Goal: Transaction & Acquisition: Purchase product/service

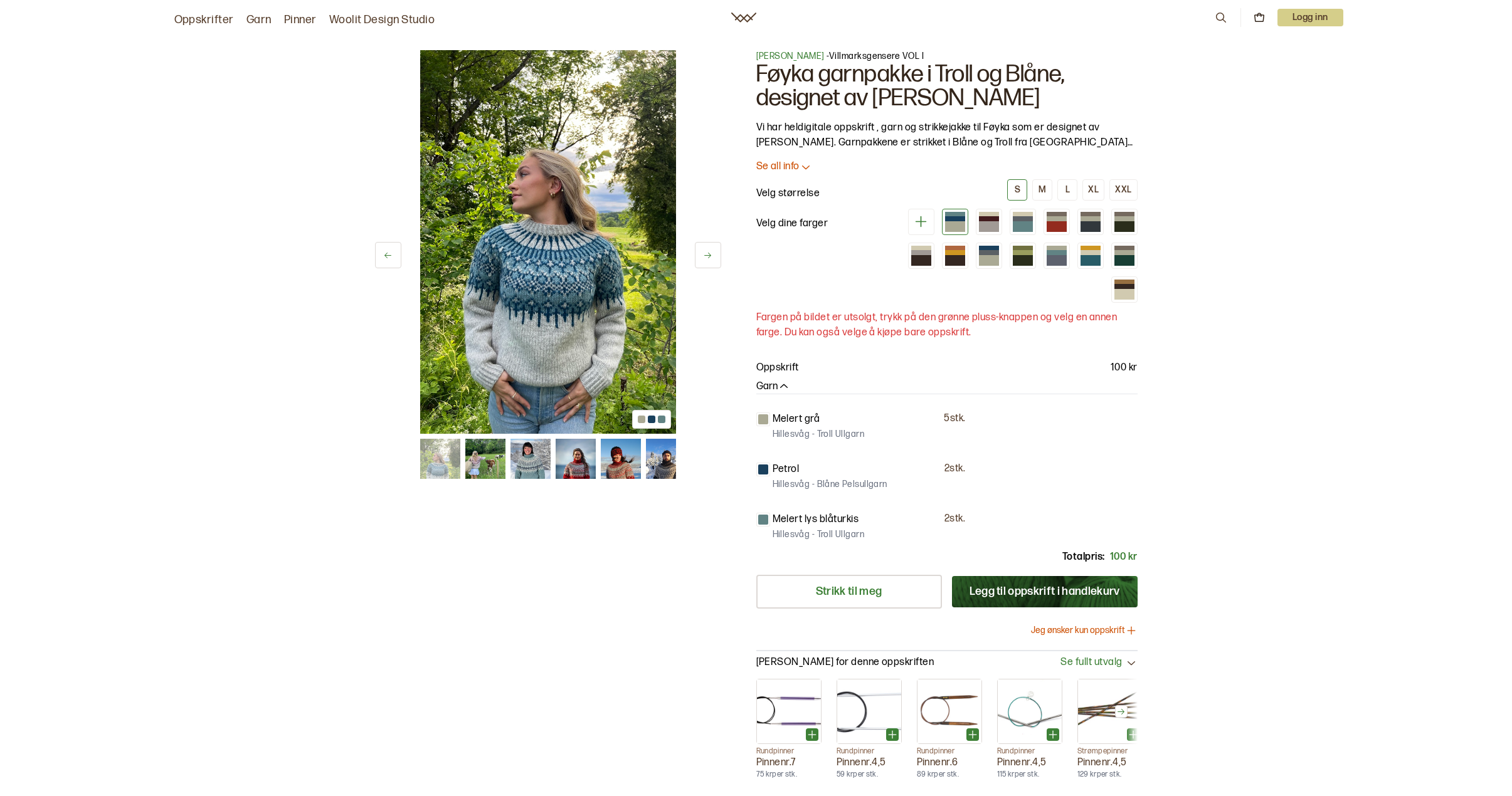
click at [488, 470] on img at bounding box center [485, 458] width 40 height 40
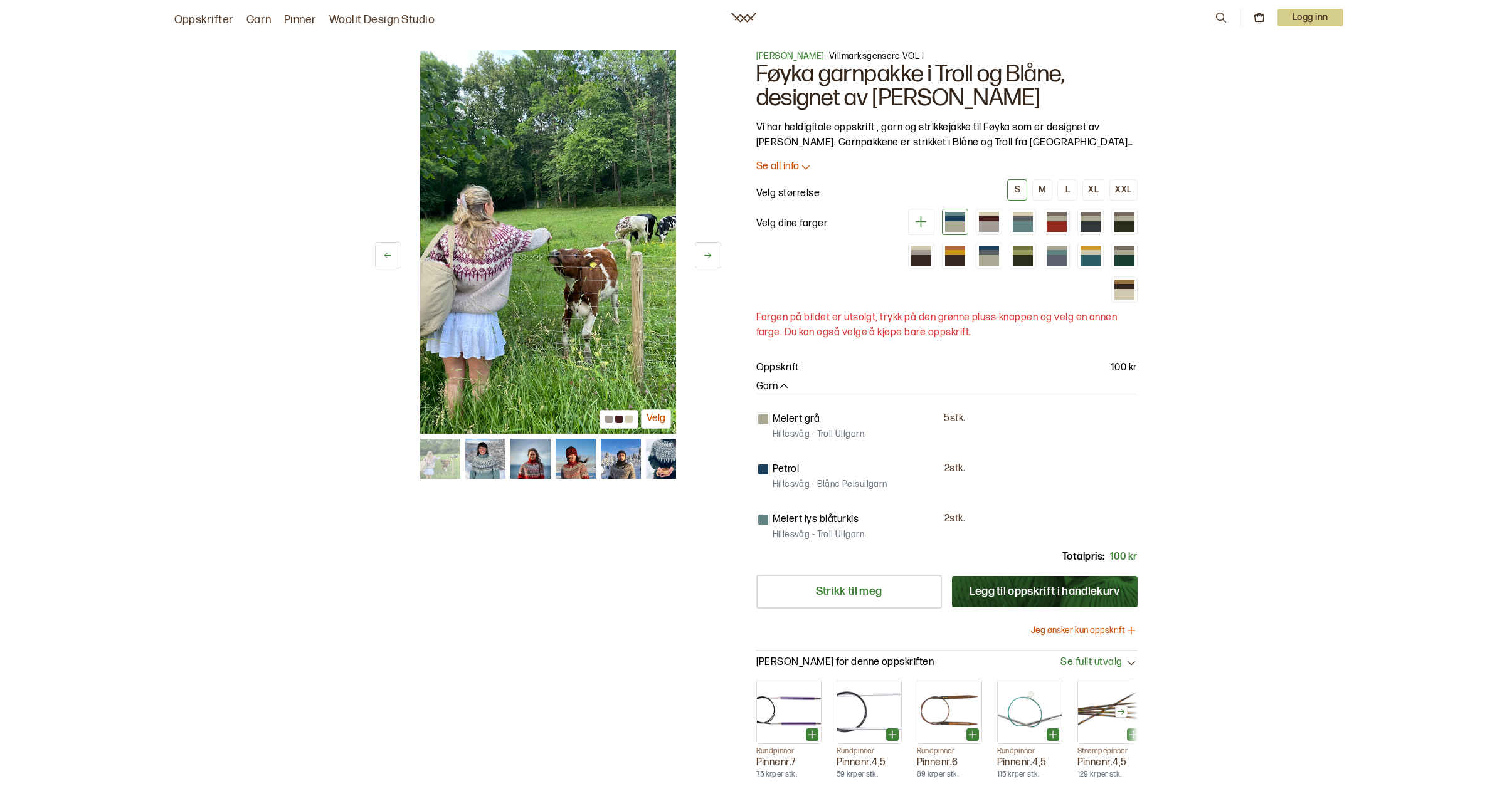
click at [526, 467] on img at bounding box center [530, 458] width 40 height 40
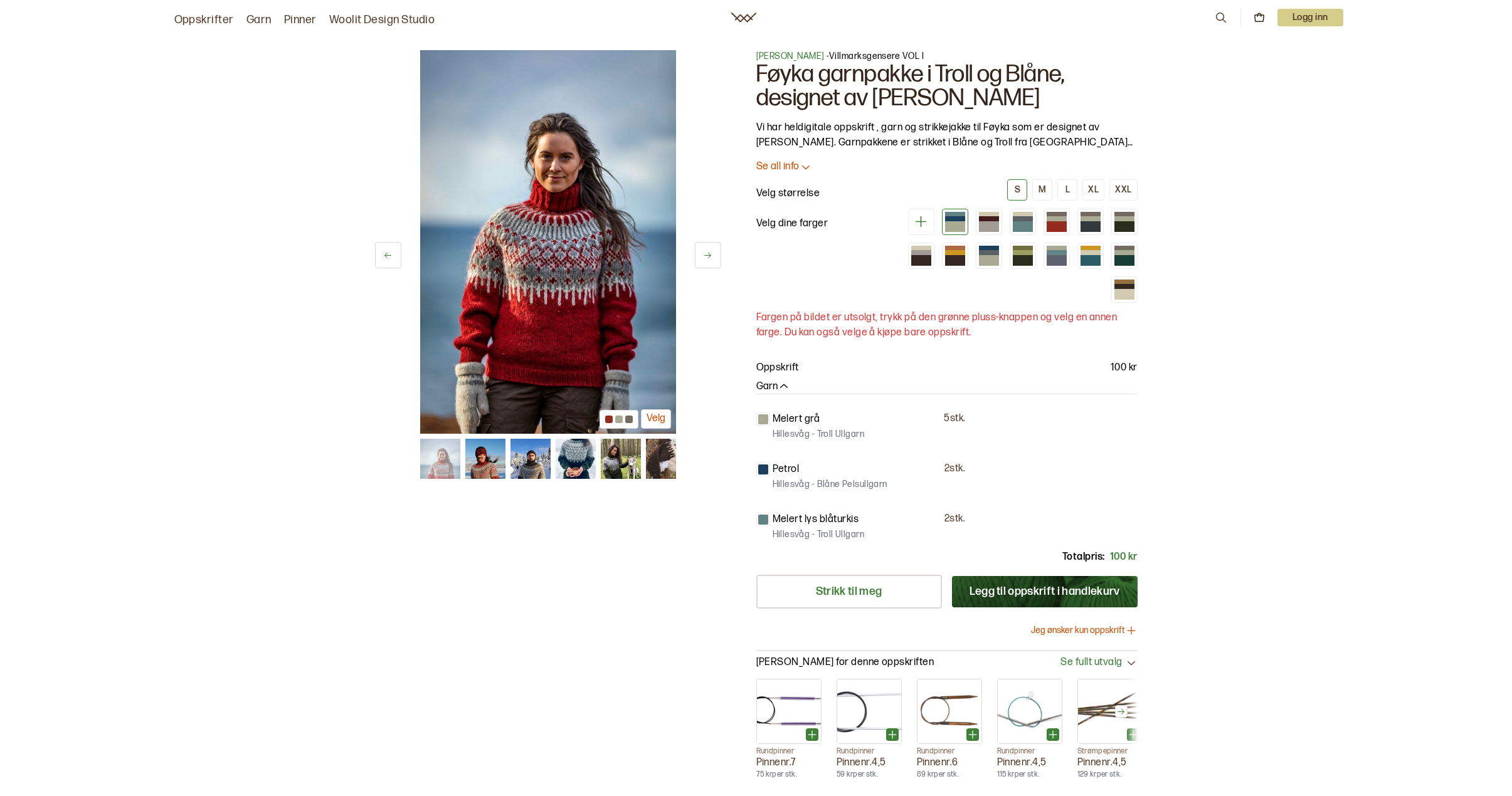
click at [573, 466] on img at bounding box center [575, 458] width 40 height 40
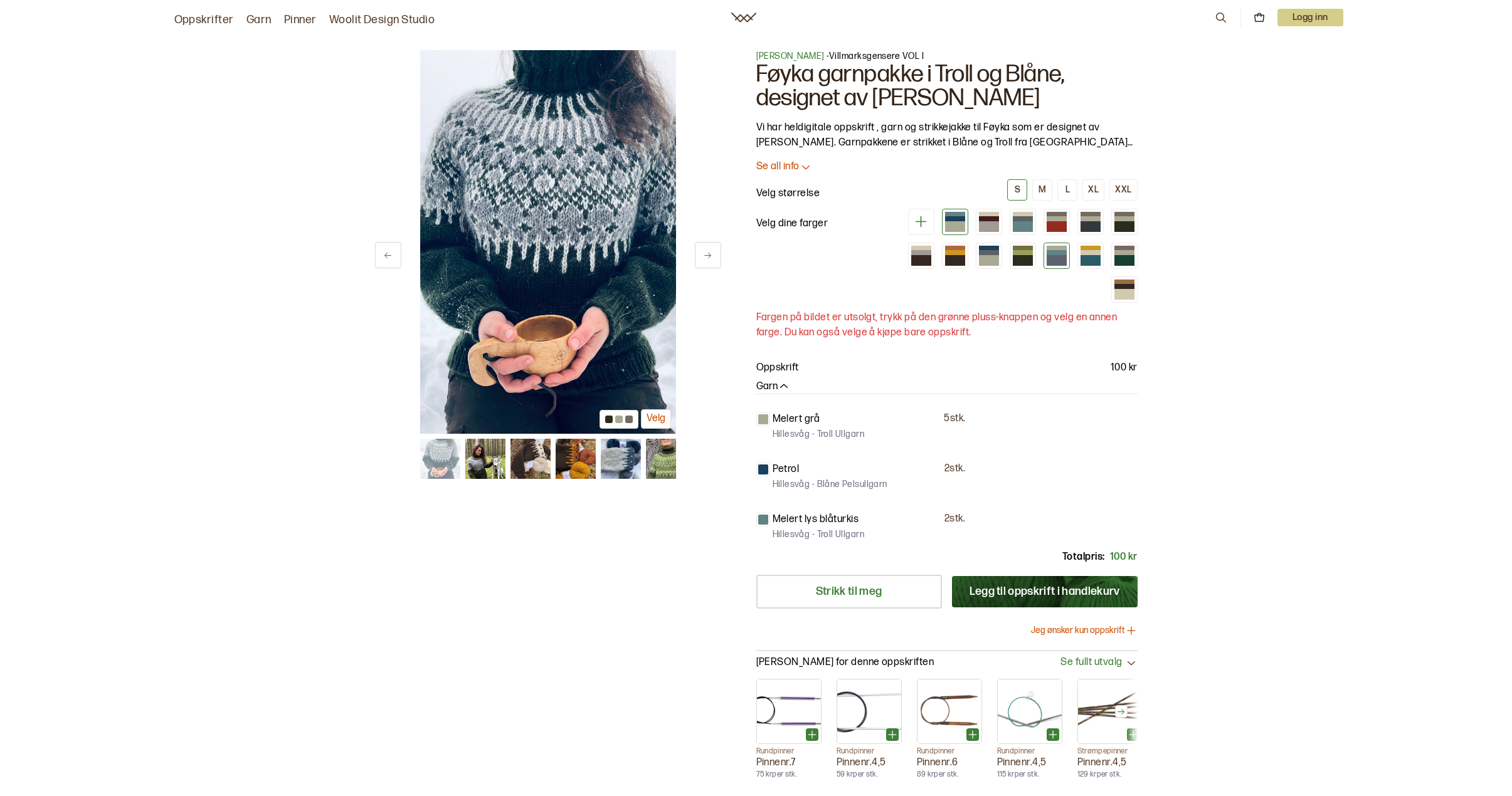
click at [1054, 248] on div at bounding box center [1057, 248] width 20 height 4
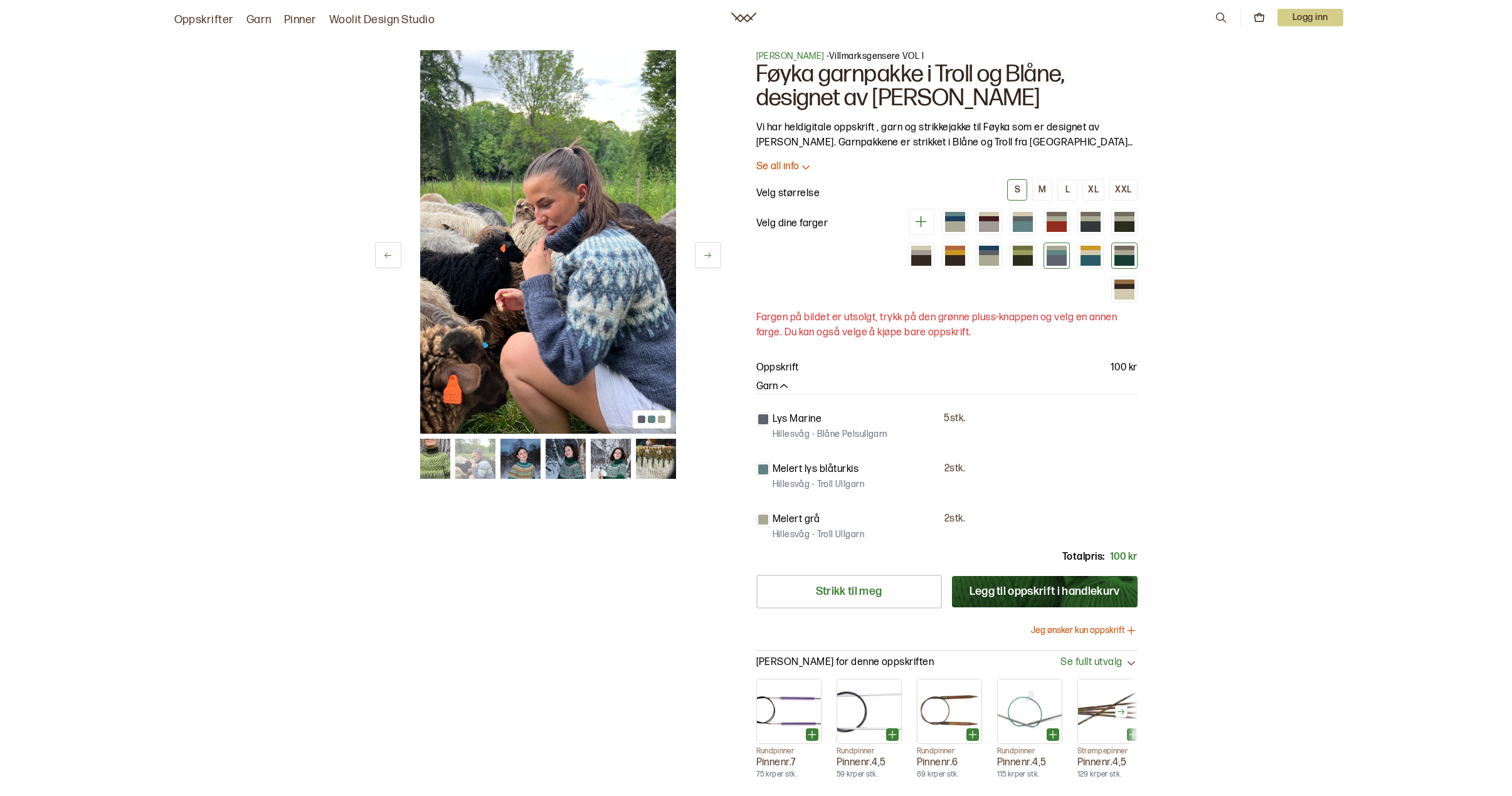
click at [1126, 255] on div at bounding box center [1124, 260] width 20 height 11
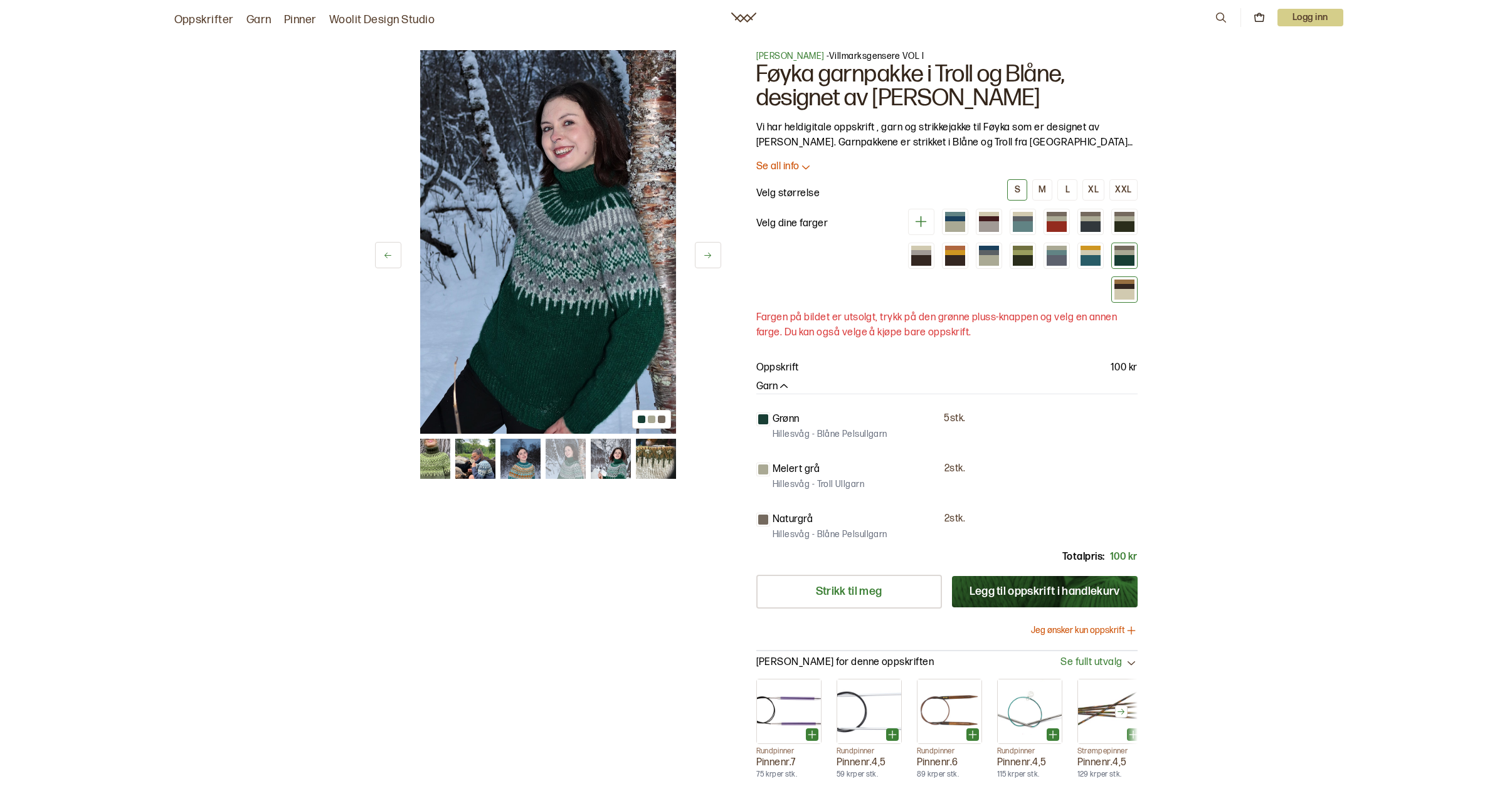
click at [1131, 300] on div at bounding box center [1124, 289] width 26 height 26
click at [1130, 285] on div at bounding box center [1124, 286] width 20 height 4
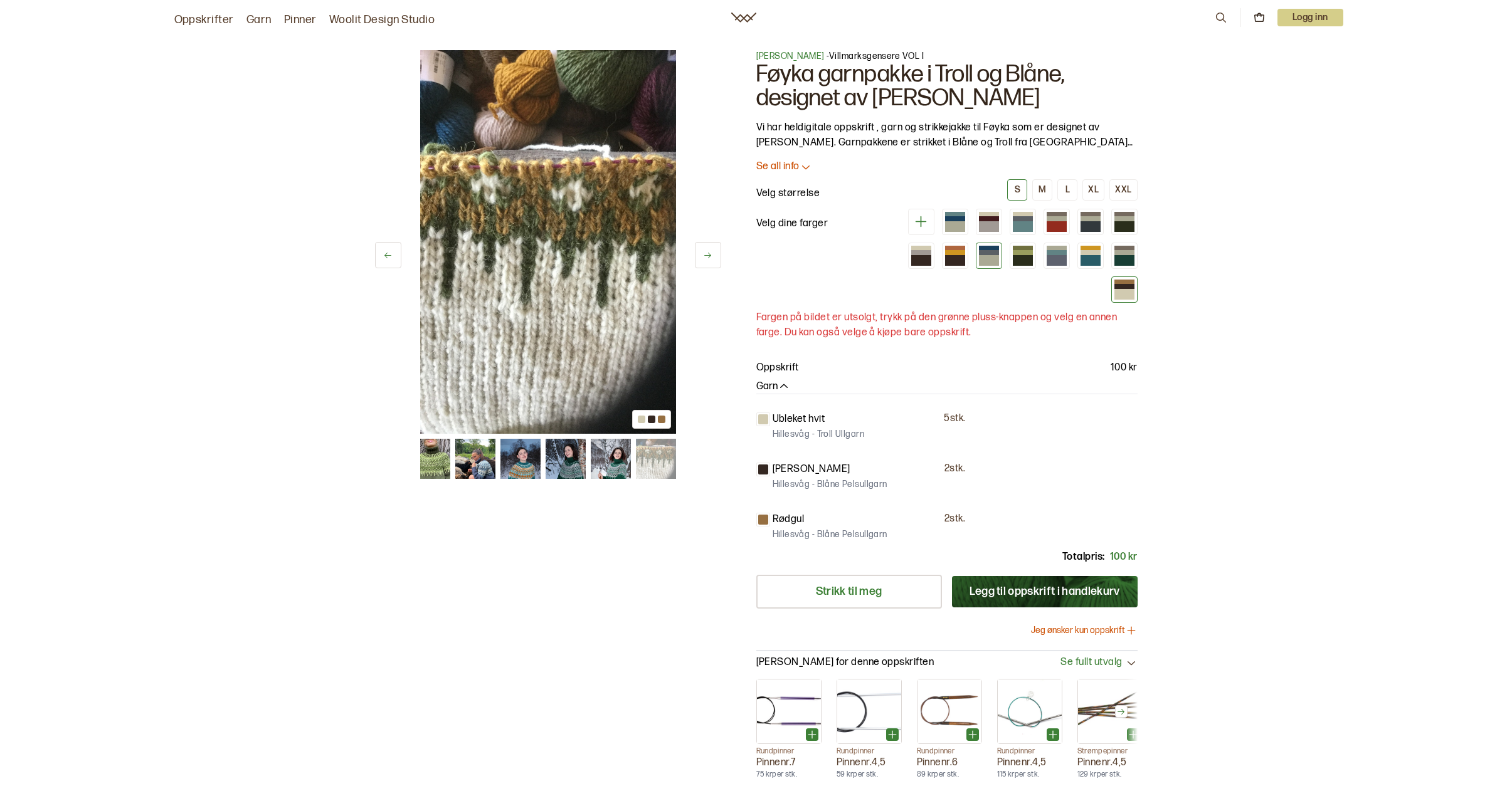
click at [998, 251] on div at bounding box center [989, 252] width 20 height 4
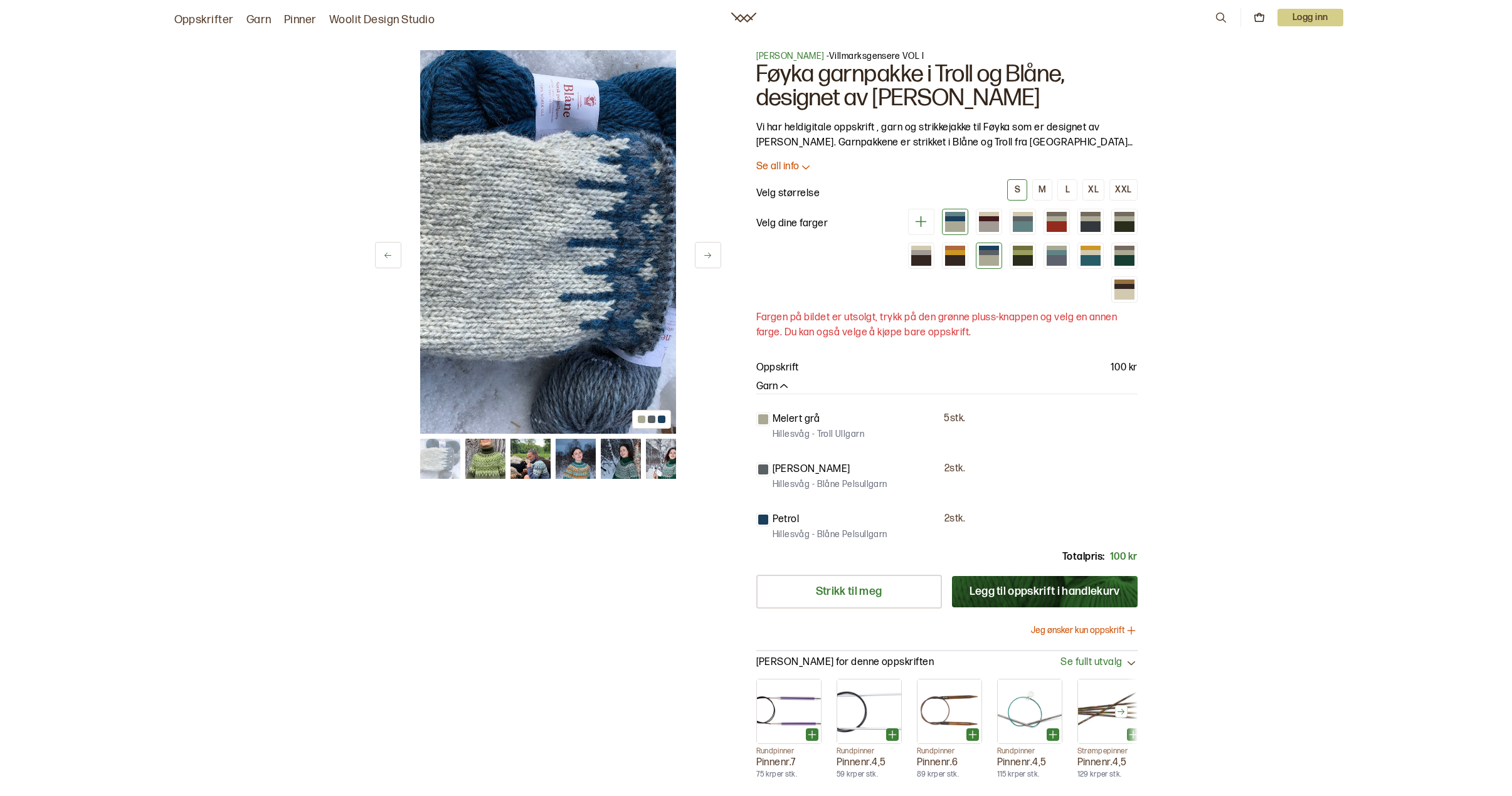
click at [952, 230] on div at bounding box center [955, 226] width 20 height 11
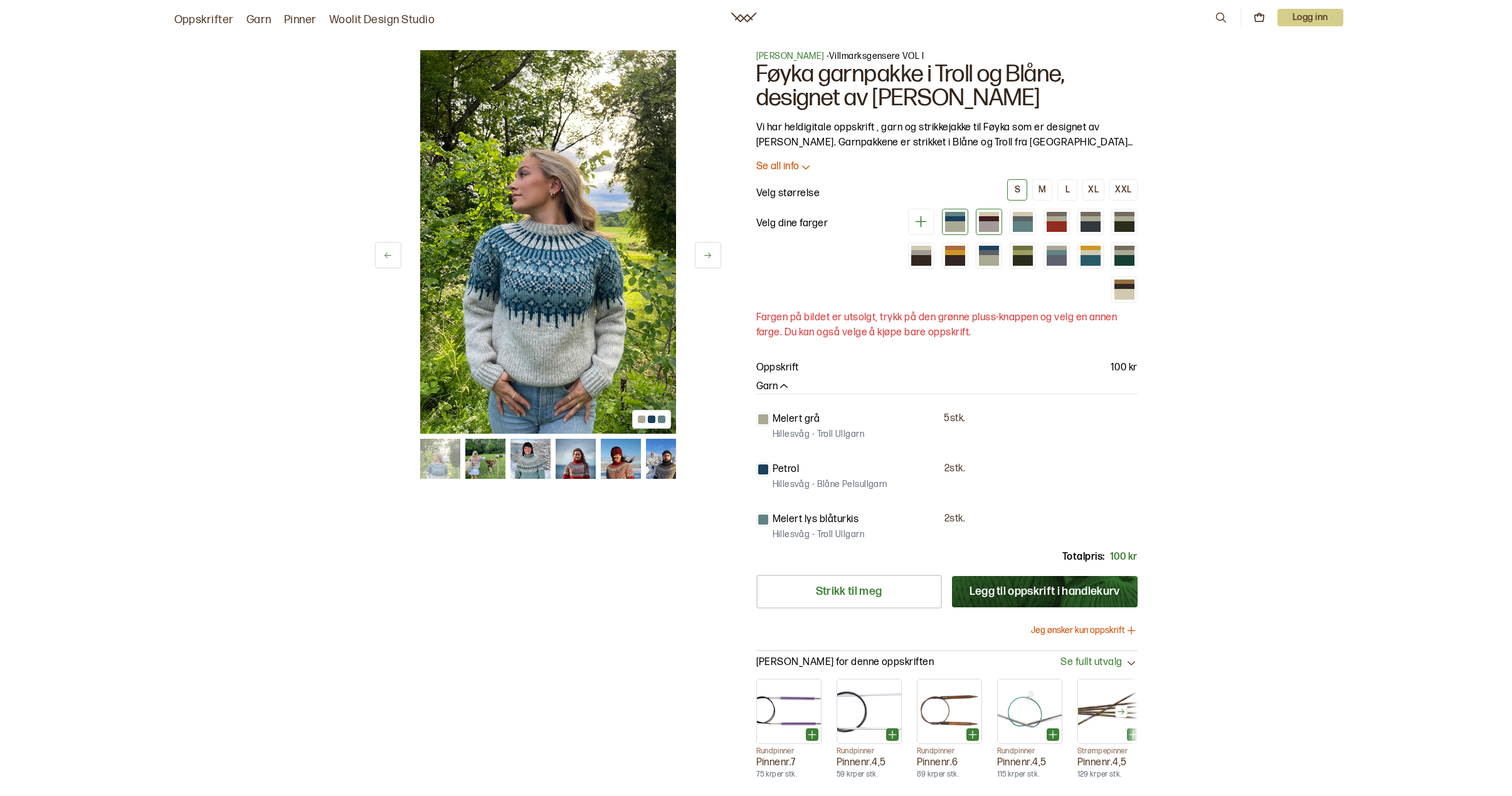
click at [986, 224] on div at bounding box center [989, 226] width 20 height 11
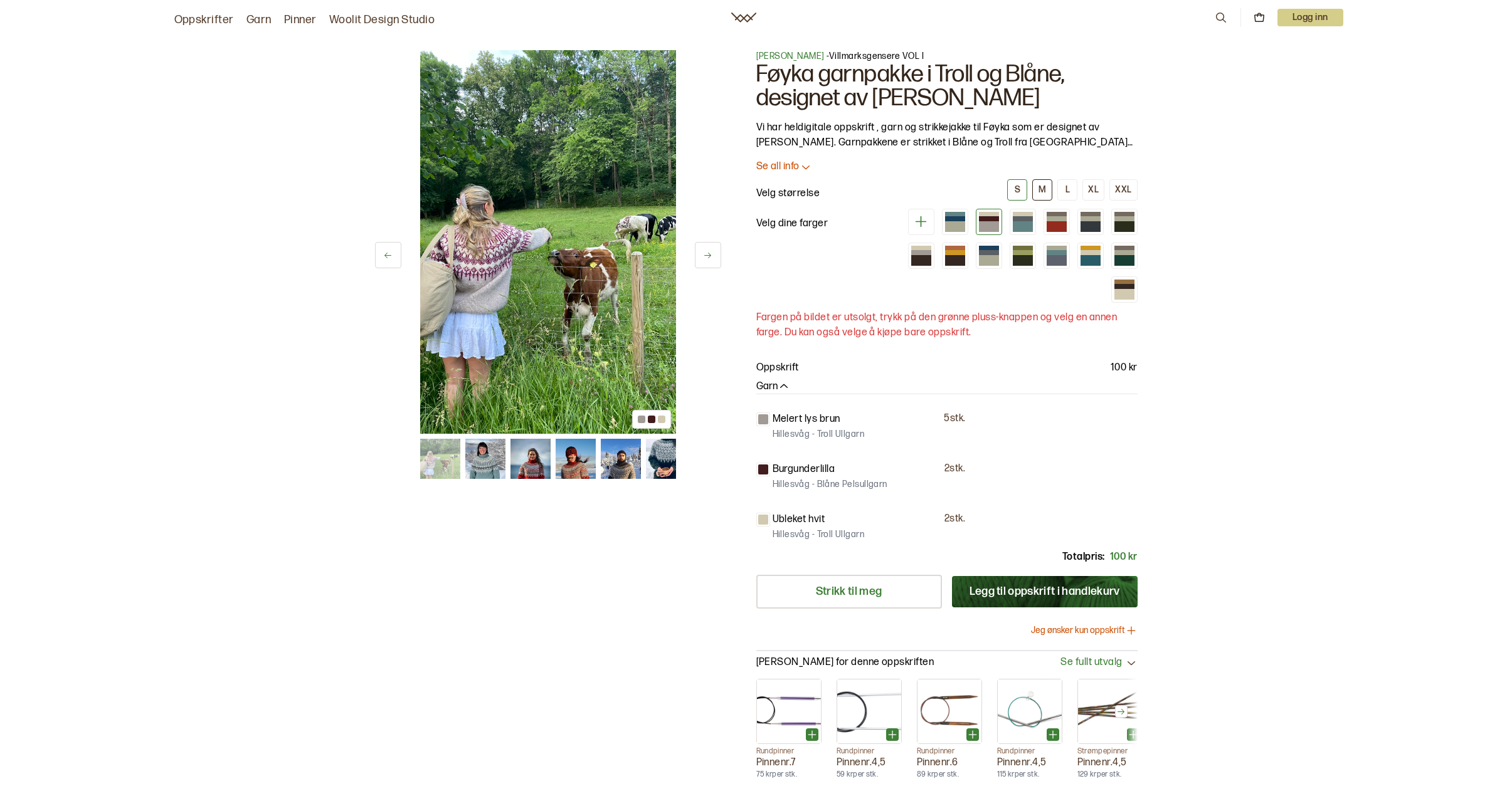
click at [1045, 191] on div "M" at bounding box center [1042, 190] width 8 height 11
click at [1123, 251] on div at bounding box center [1124, 251] width 20 height 4
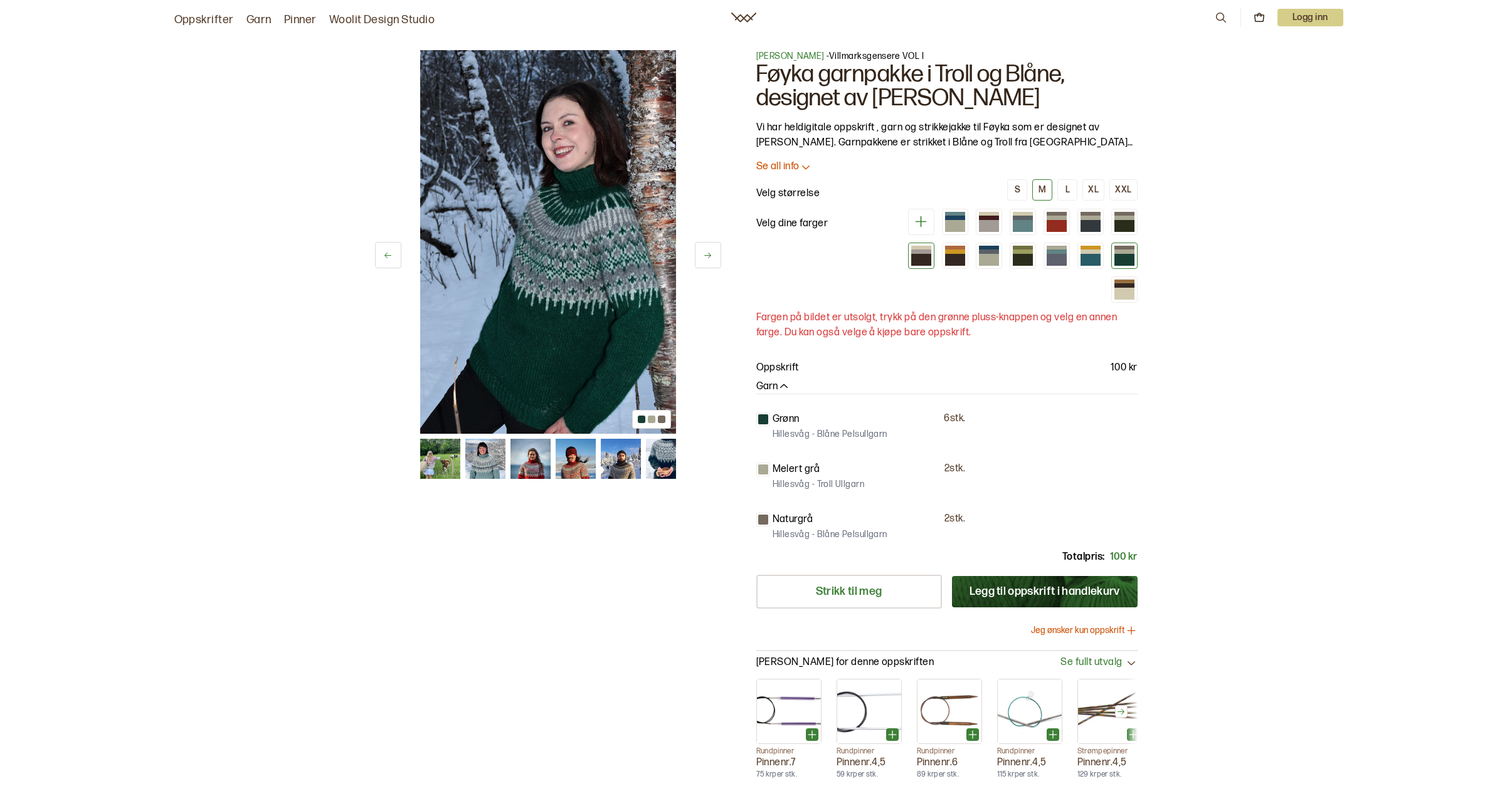
click at [925, 259] on div at bounding box center [921, 259] width 20 height 12
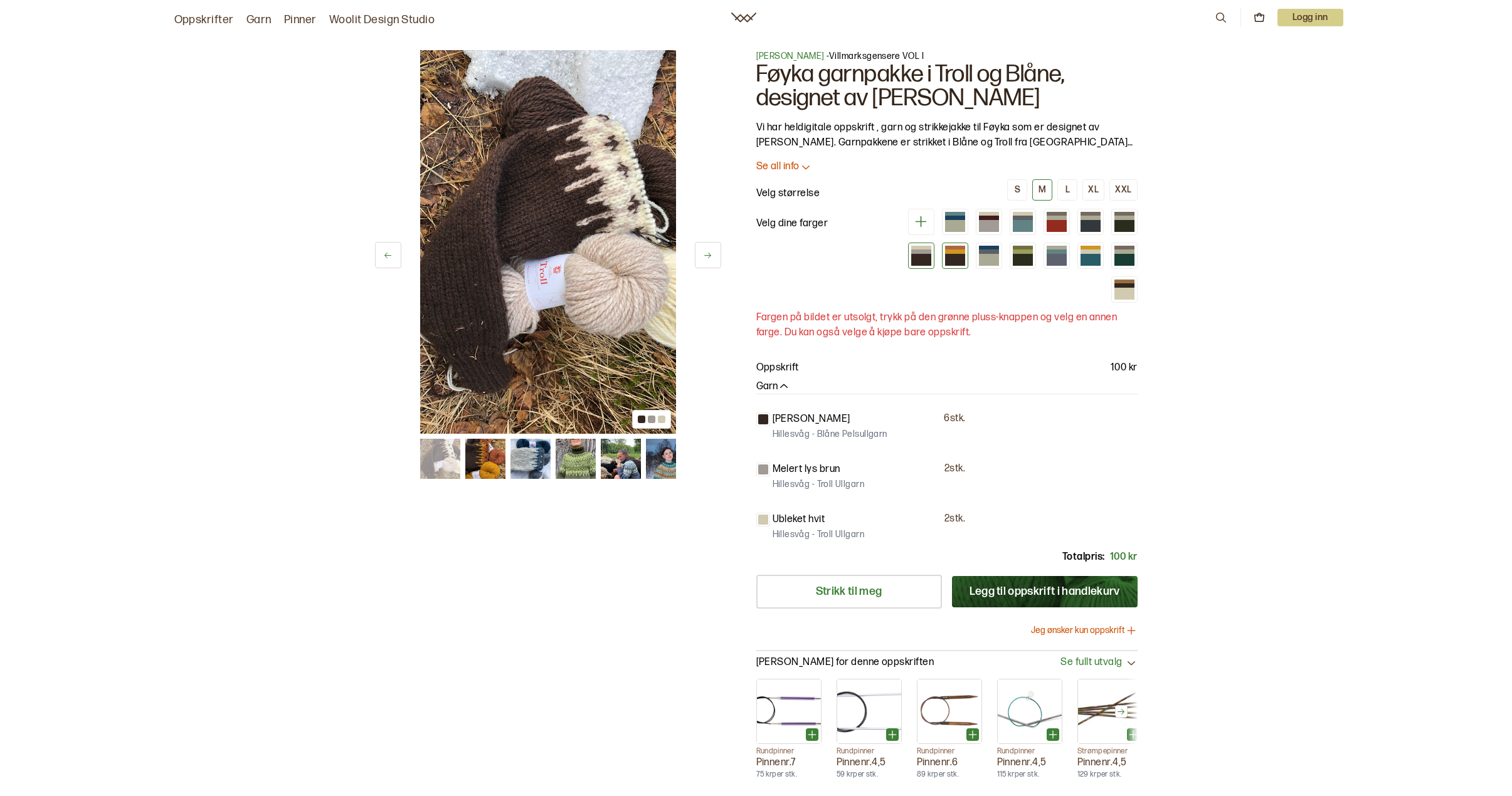
click at [954, 252] on div at bounding box center [955, 251] width 20 height 4
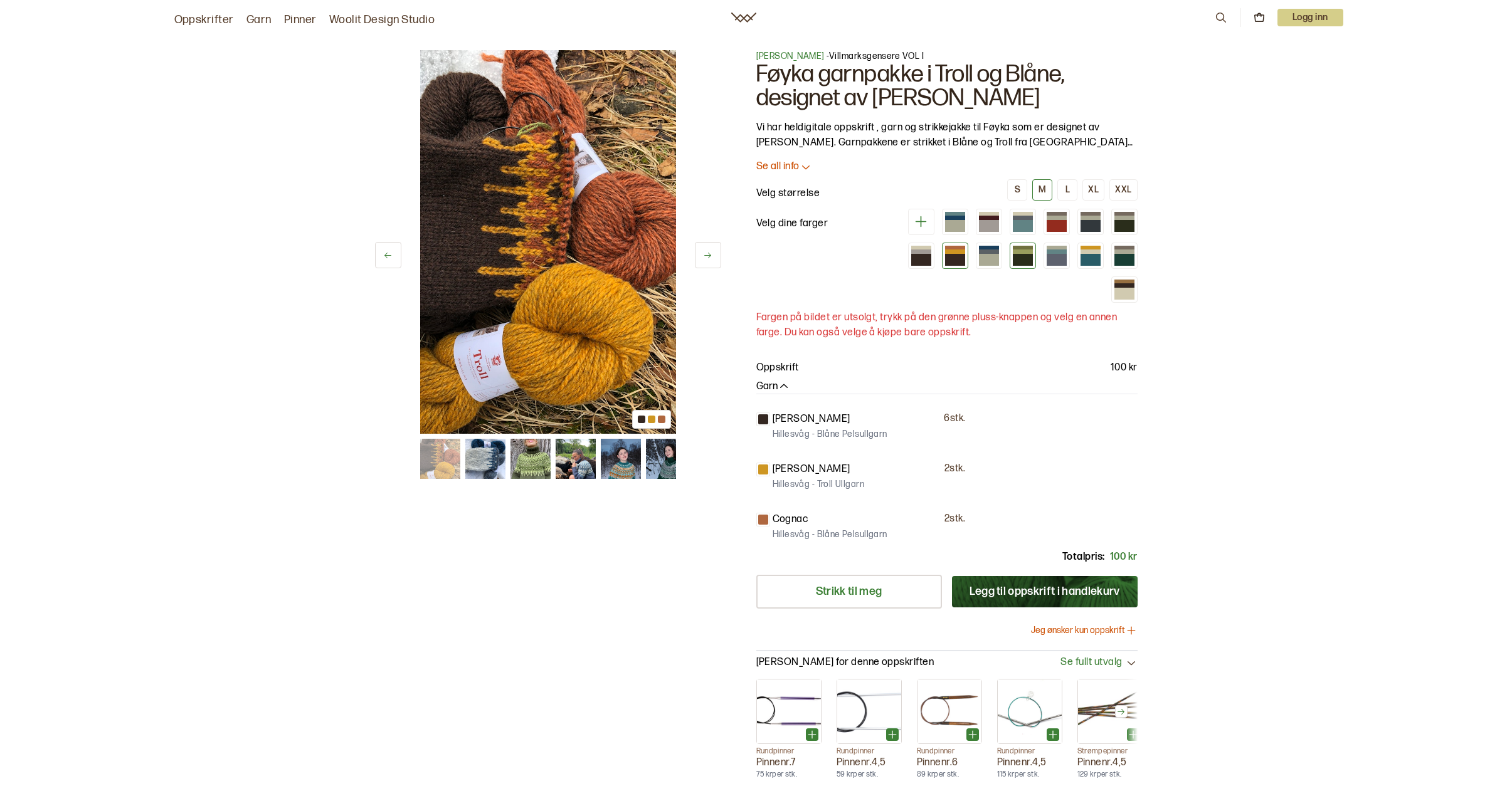
click at [1015, 262] on div at bounding box center [1023, 259] width 20 height 12
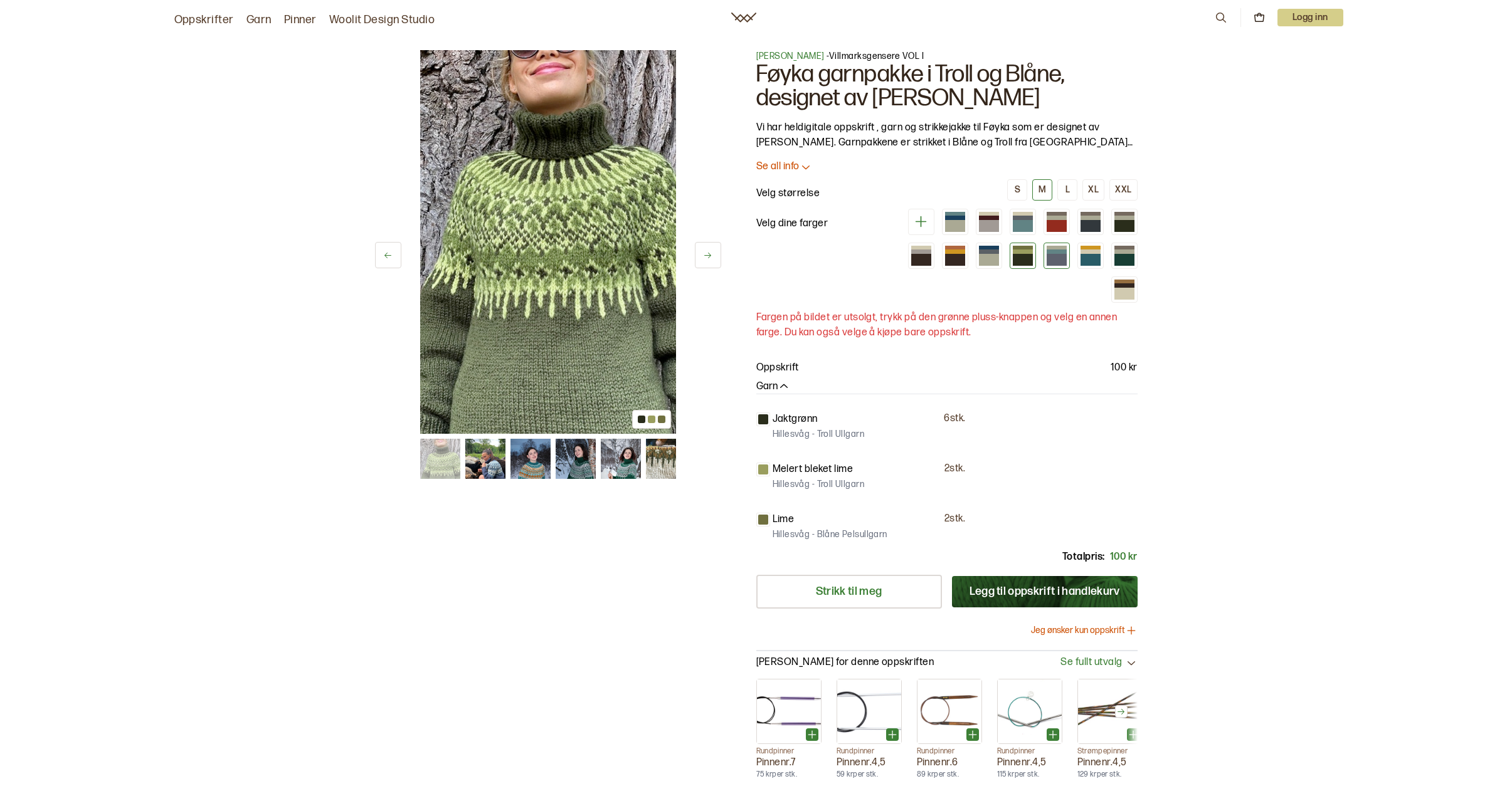
click at [1056, 260] on div at bounding box center [1057, 259] width 20 height 12
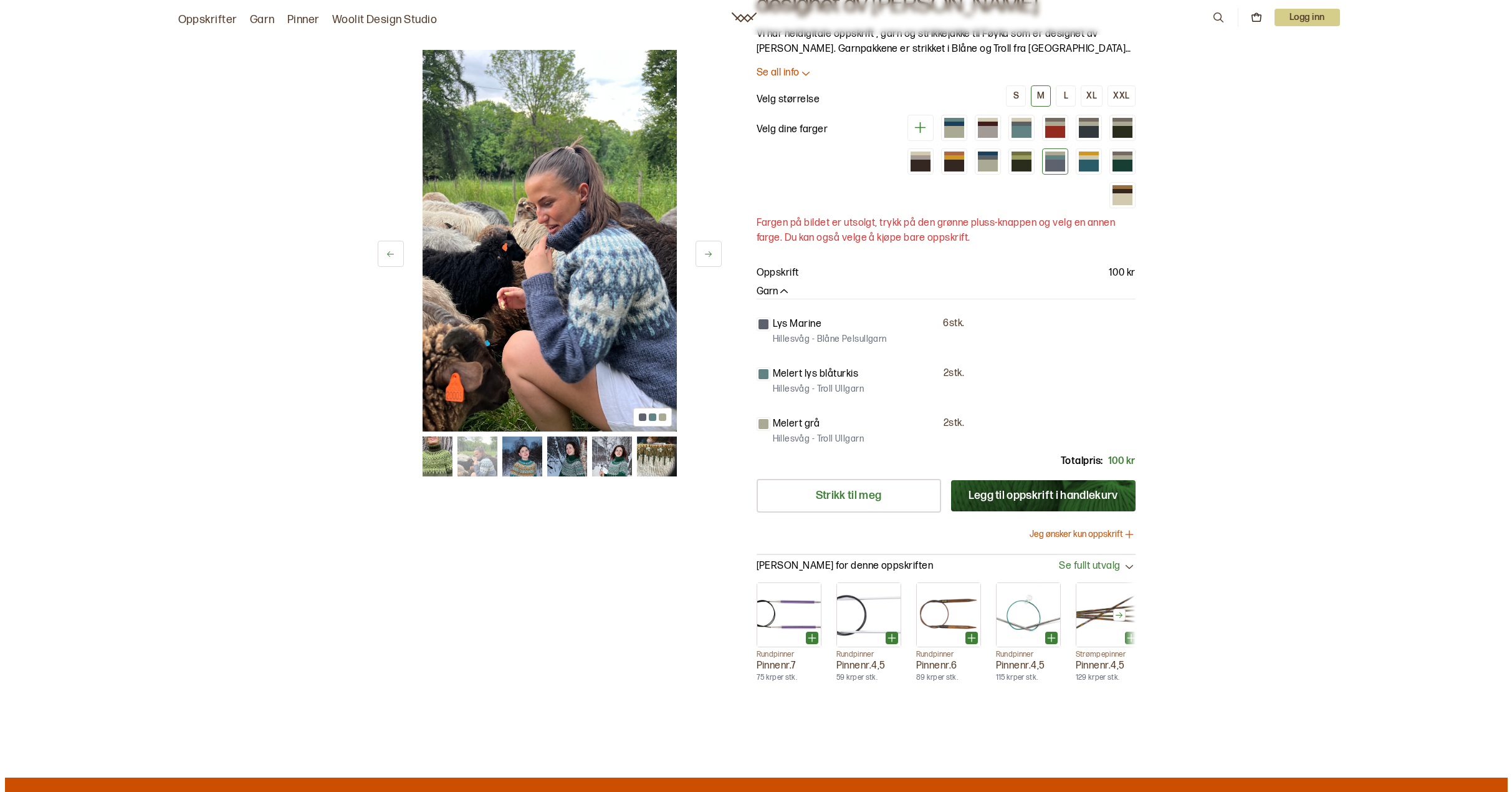
scroll to position [62, 0]
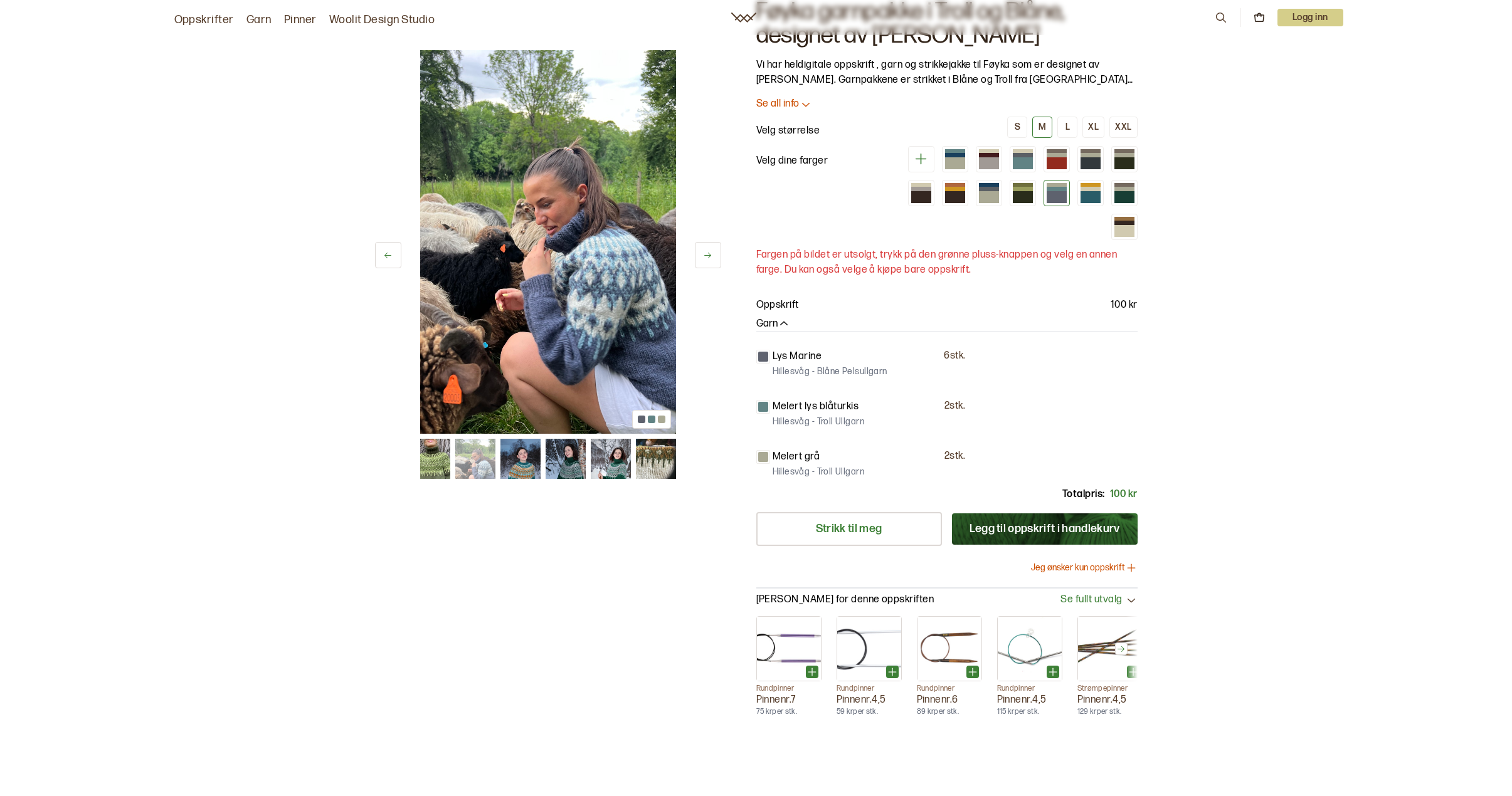
click at [765, 406] on div at bounding box center [763, 406] width 10 height 10
click at [920, 159] on icon at bounding box center [921, 159] width 11 height 11
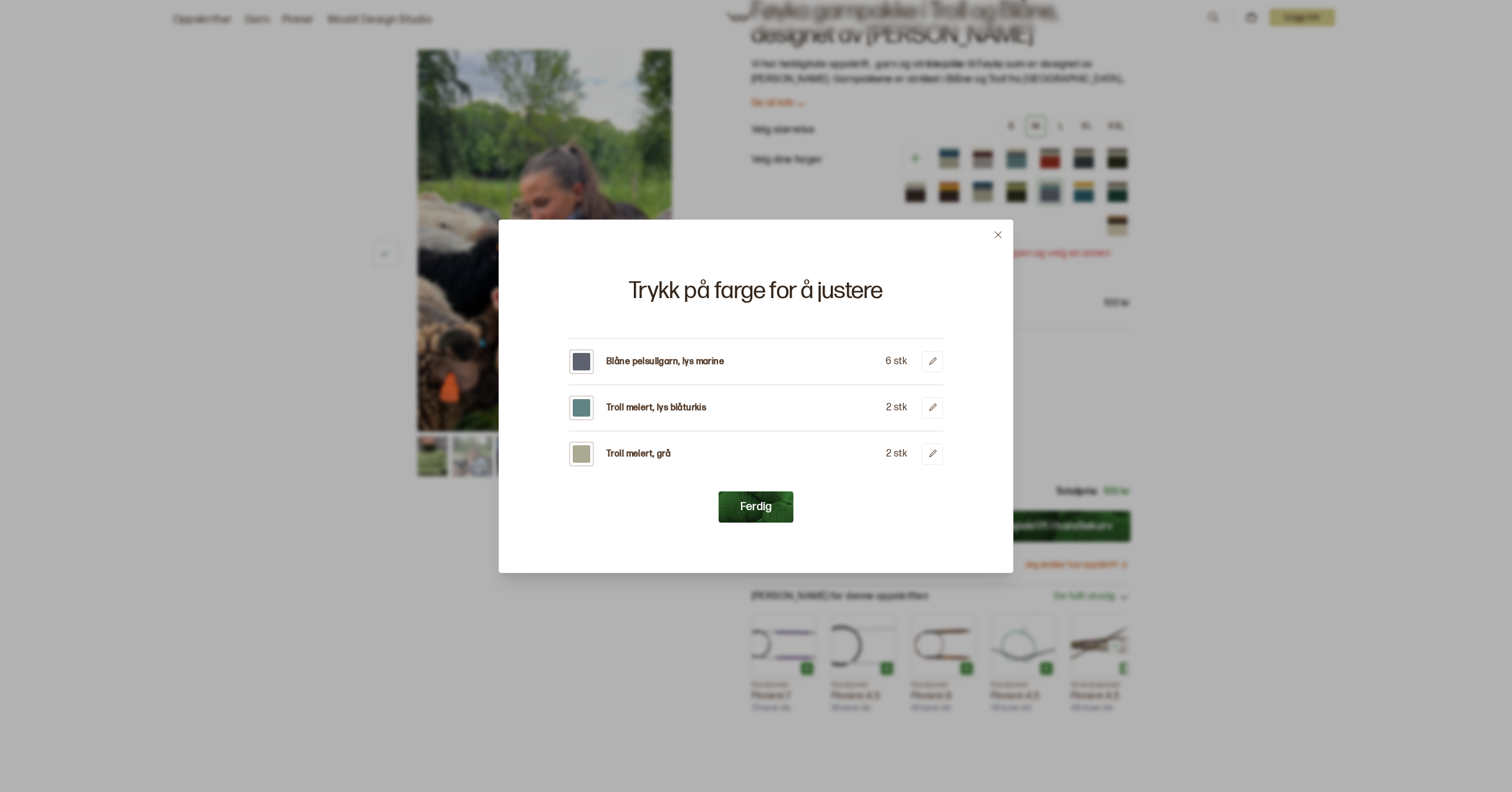
click at [580, 362] on div at bounding box center [581, 362] width 17 height 17
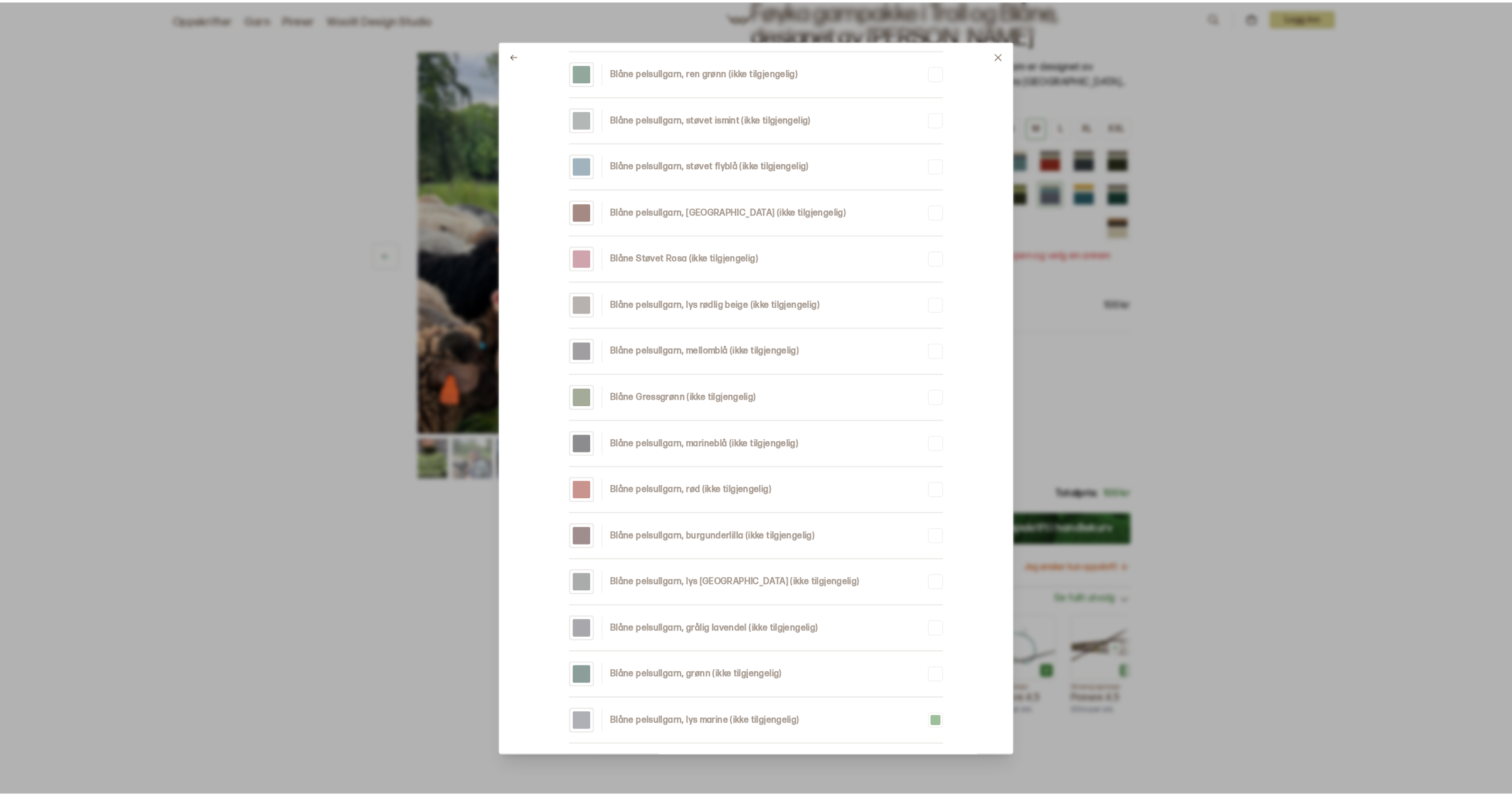
scroll to position [314, 0]
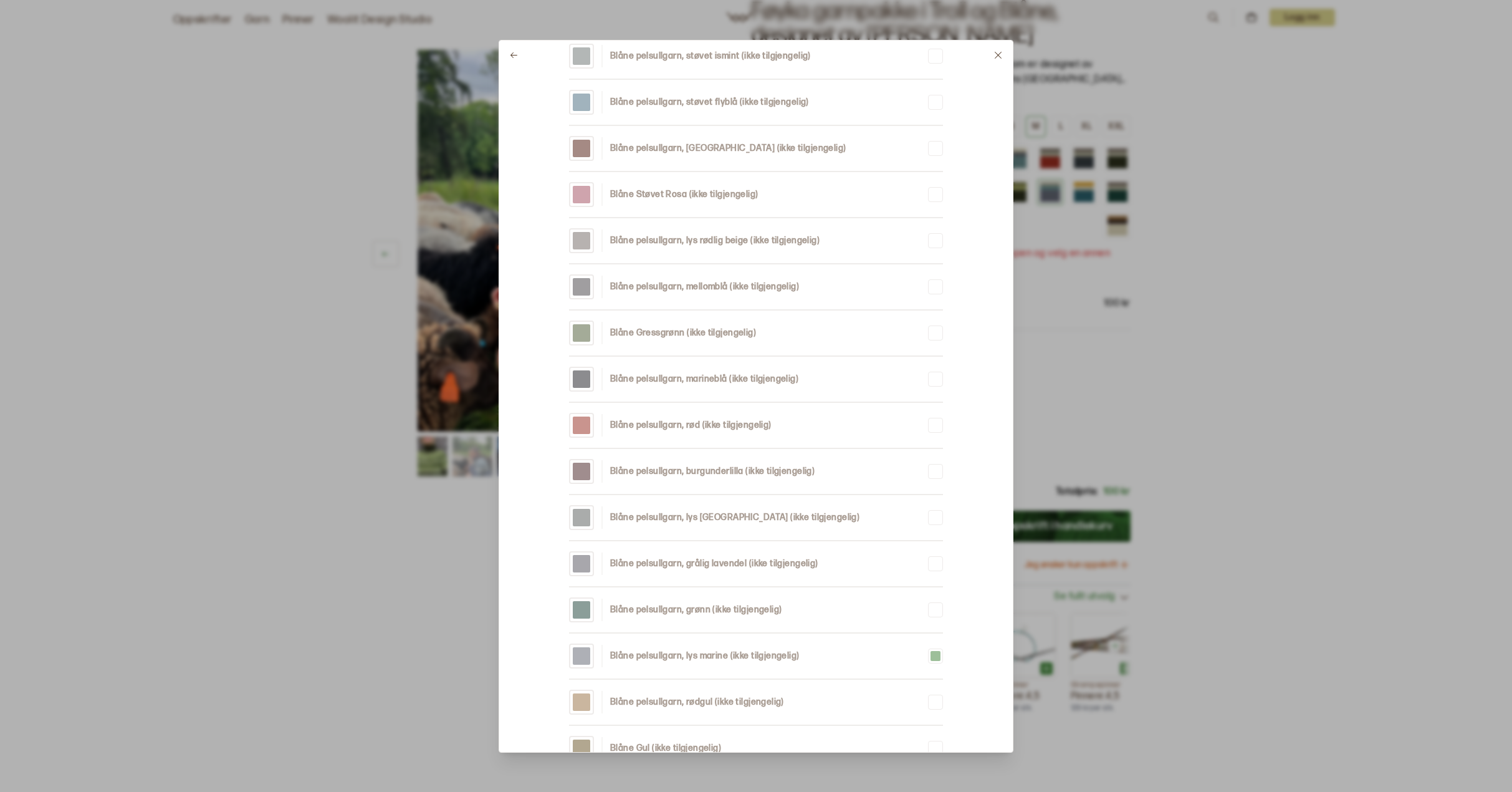
click at [997, 52] on icon at bounding box center [998, 55] width 9 height 9
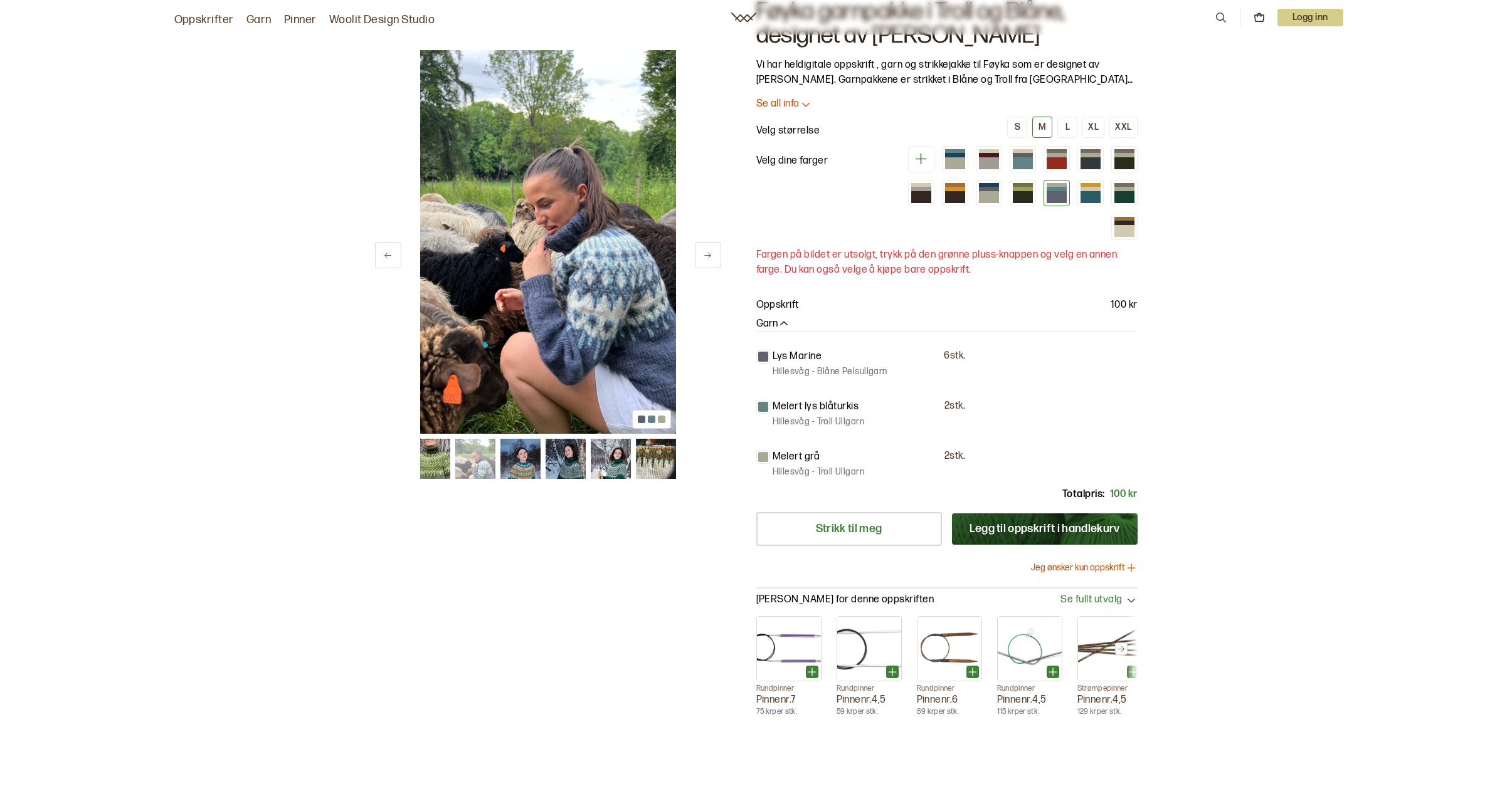
click at [478, 472] on img at bounding box center [474, 458] width 40 height 40
click at [526, 463] on img at bounding box center [519, 458] width 40 height 40
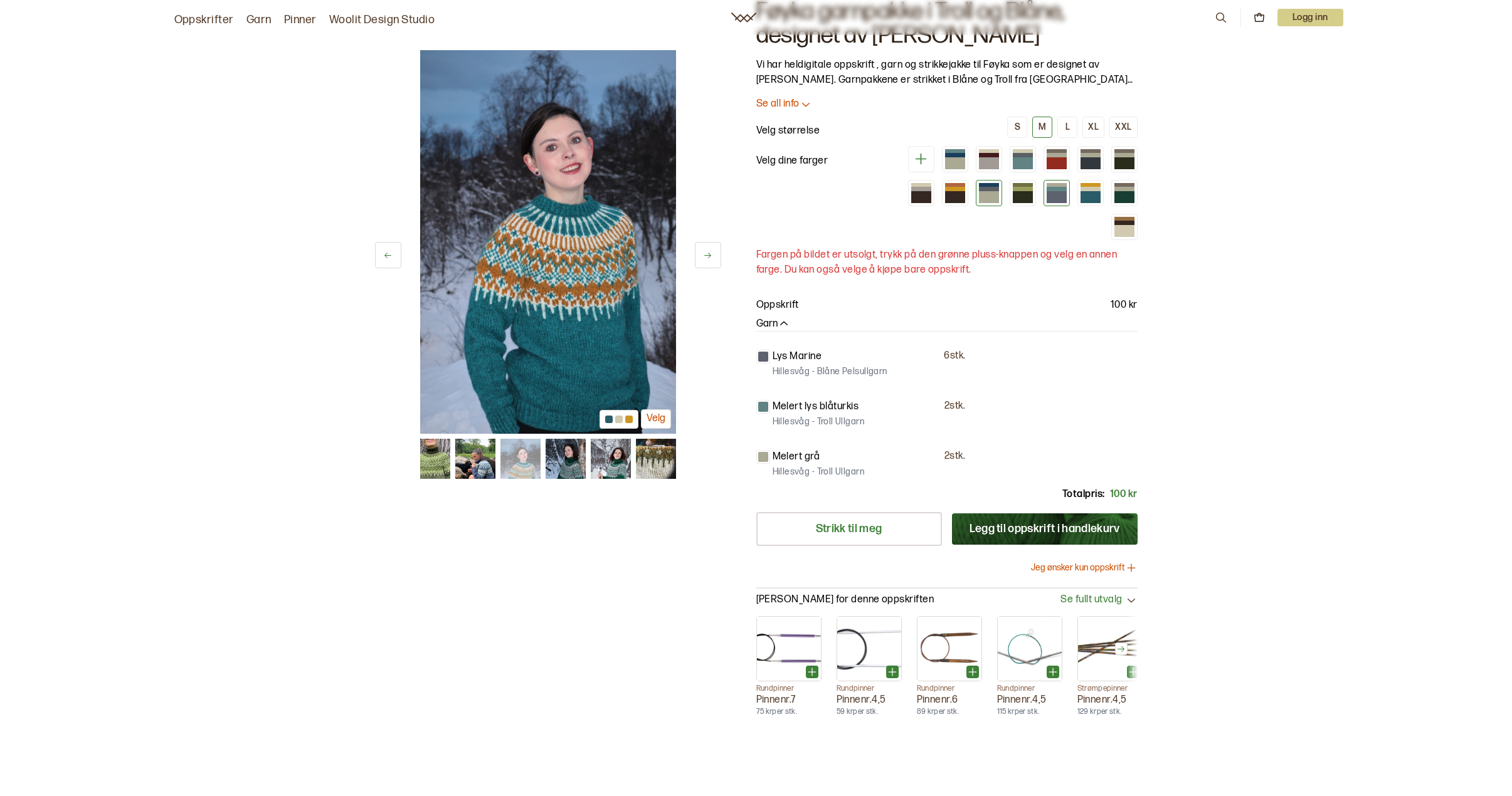
click at [984, 193] on div at bounding box center [989, 197] width 20 height 12
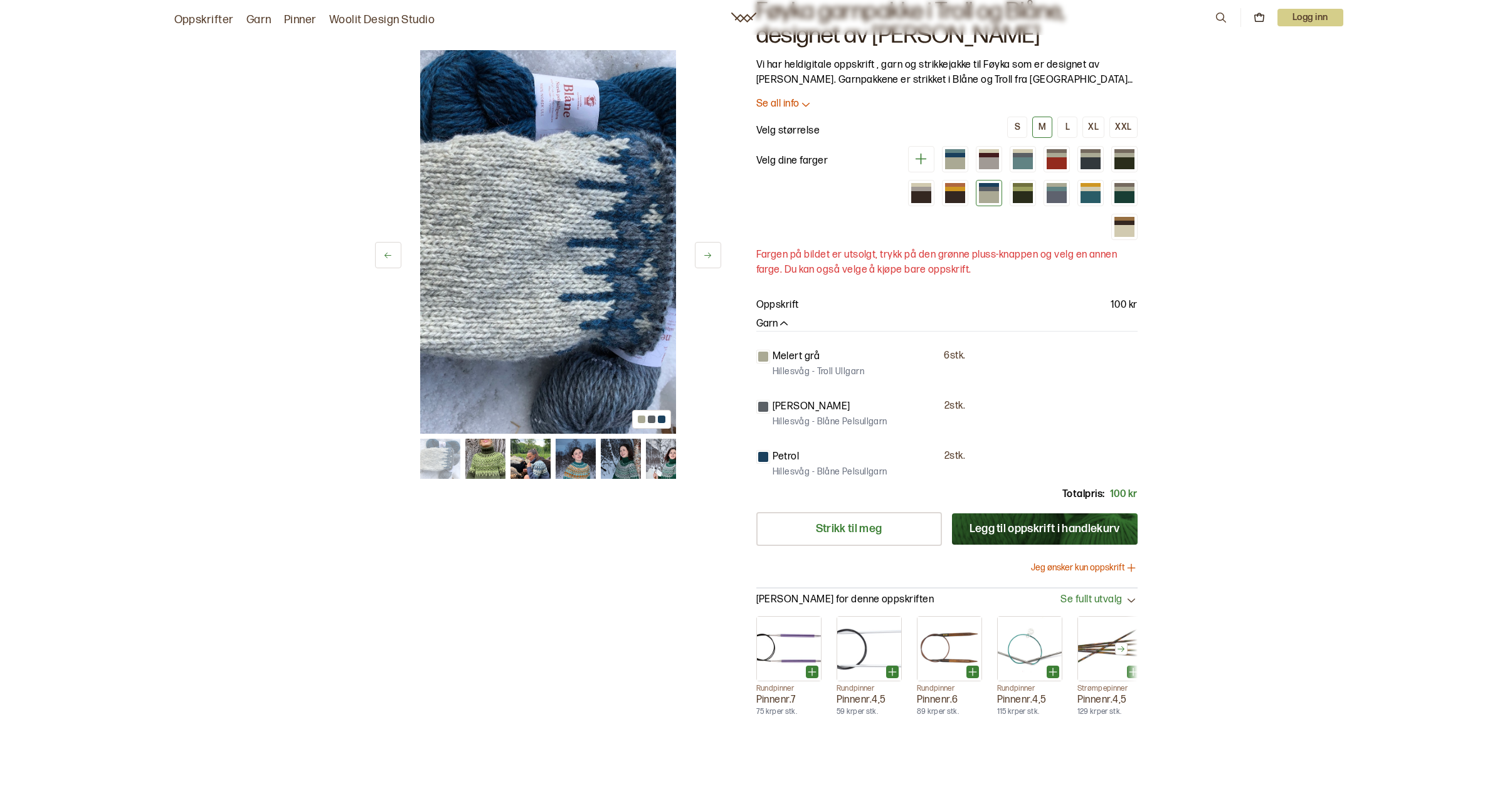
click at [578, 469] on img at bounding box center [575, 458] width 40 height 40
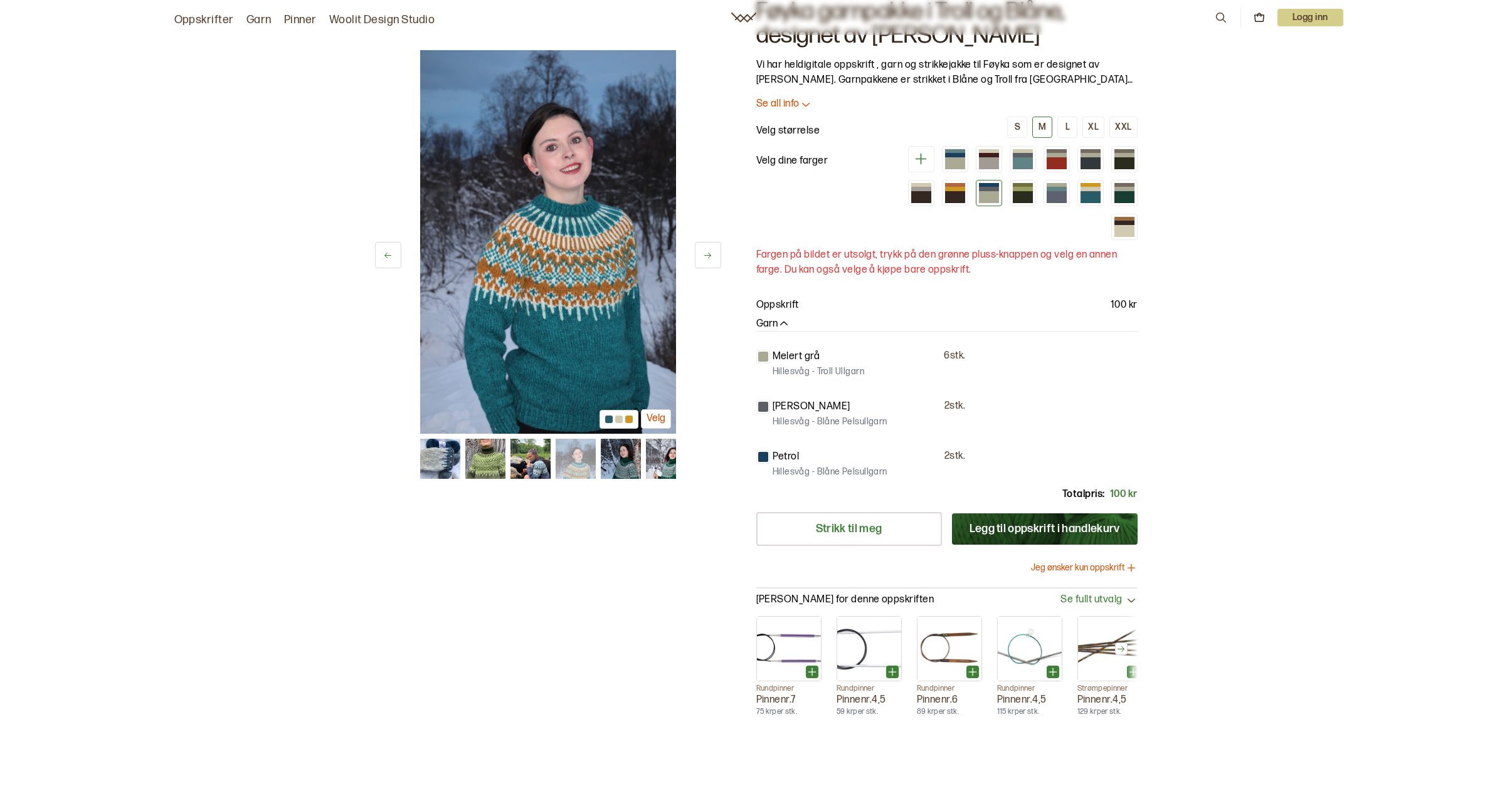
click at [633, 460] on img at bounding box center [620, 458] width 40 height 40
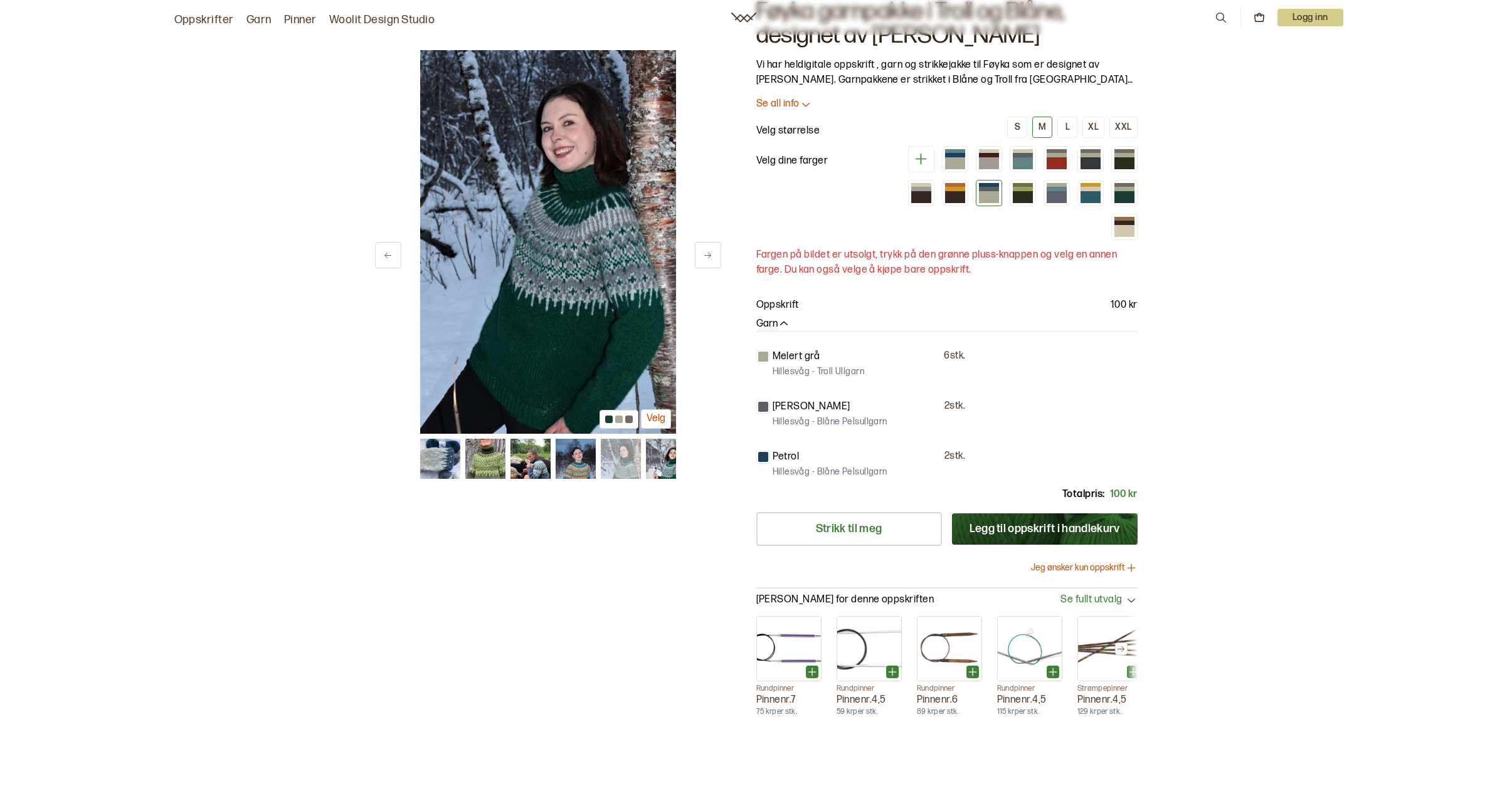
click at [659, 460] on img at bounding box center [665, 458] width 40 height 40
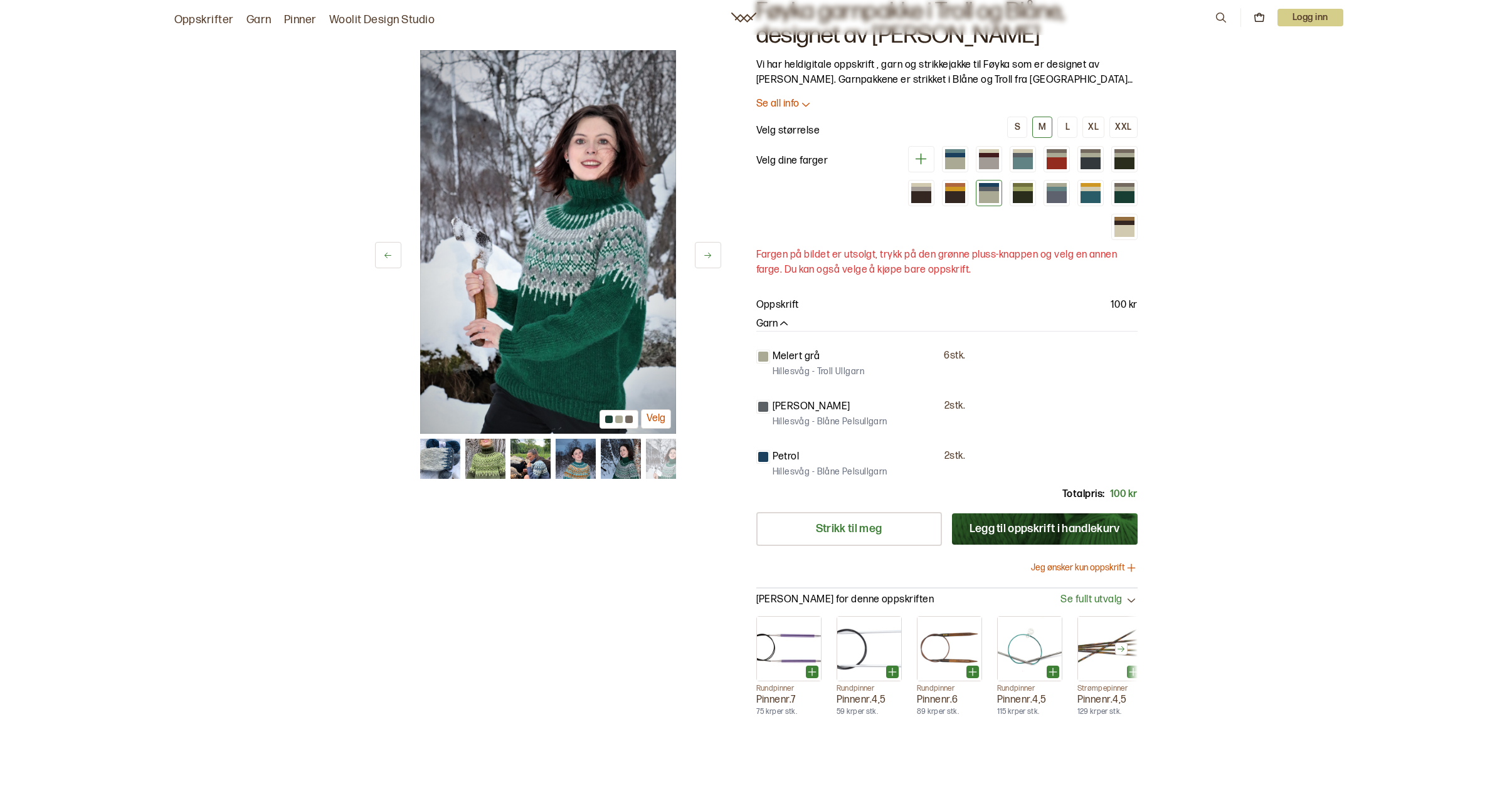
click at [711, 255] on icon at bounding box center [708, 255] width 7 height 6
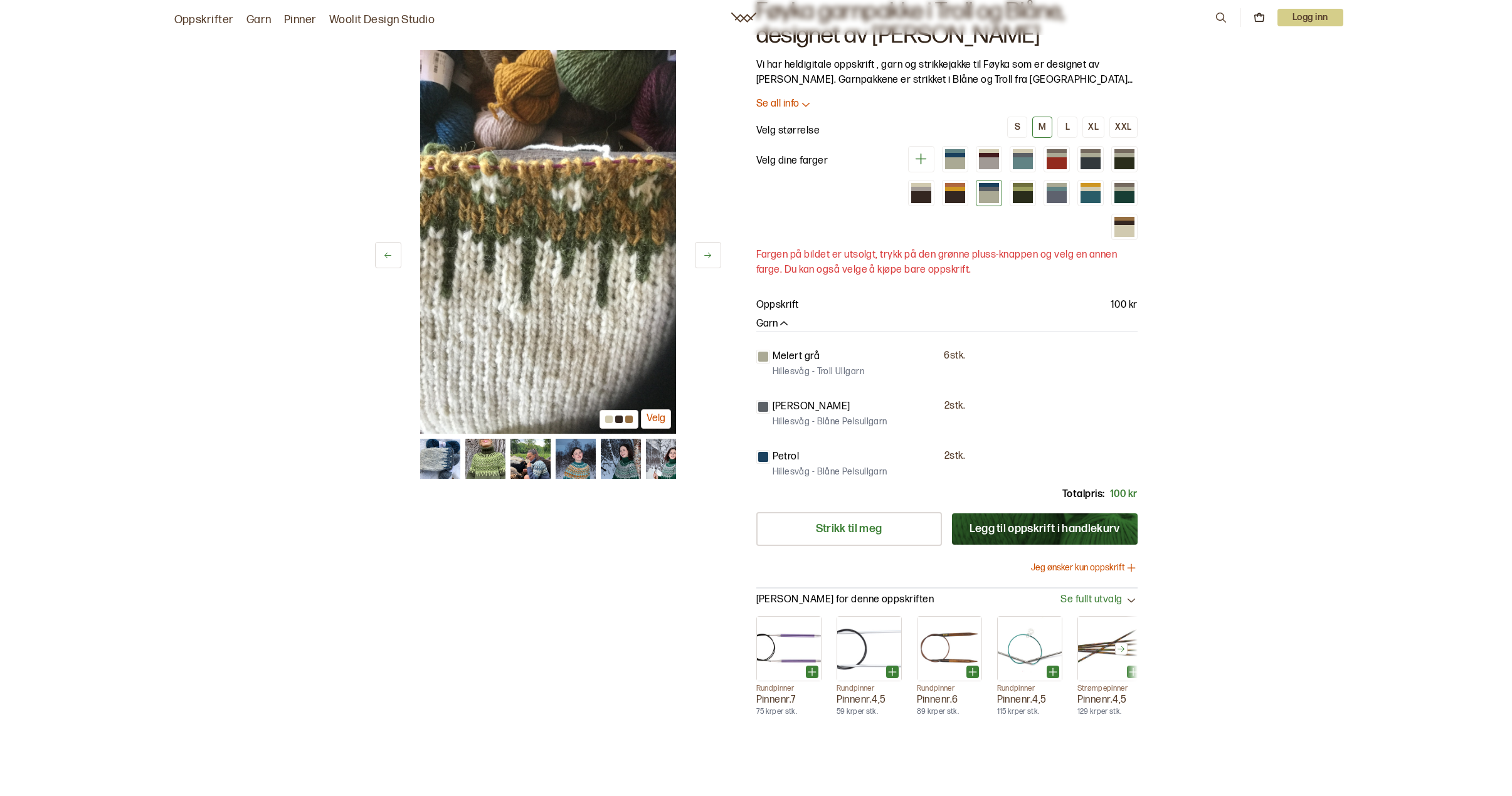
click at [711, 255] on icon at bounding box center [708, 255] width 7 height 6
